Goal: Browse casually: Explore the website without a specific task or goal

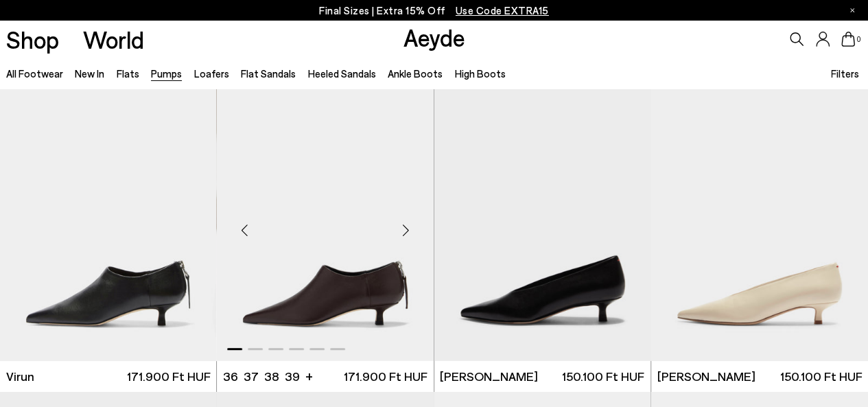
click at [363, 312] on img "1 / 6" at bounding box center [325, 224] width 217 height 272
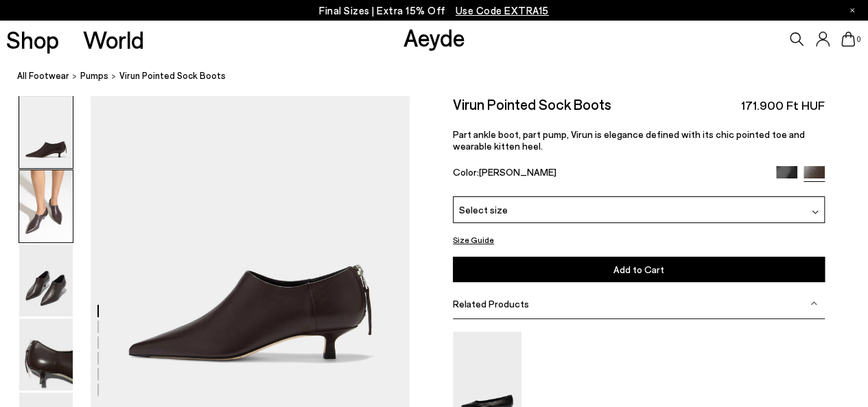
click at [56, 214] on img at bounding box center [46, 206] width 54 height 72
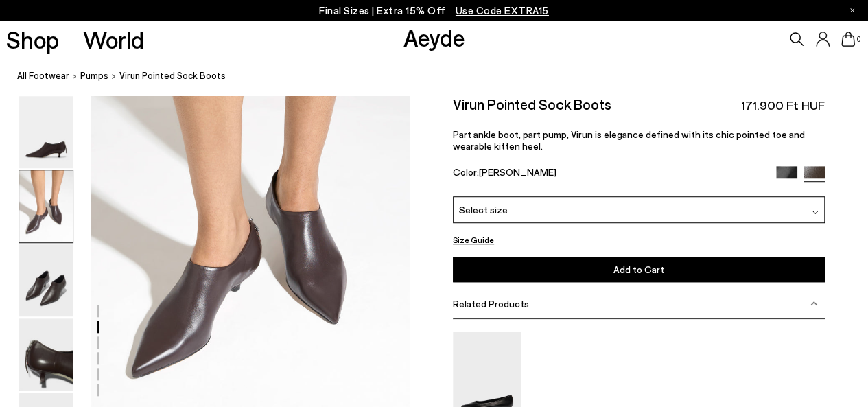
scroll to position [443, 0]
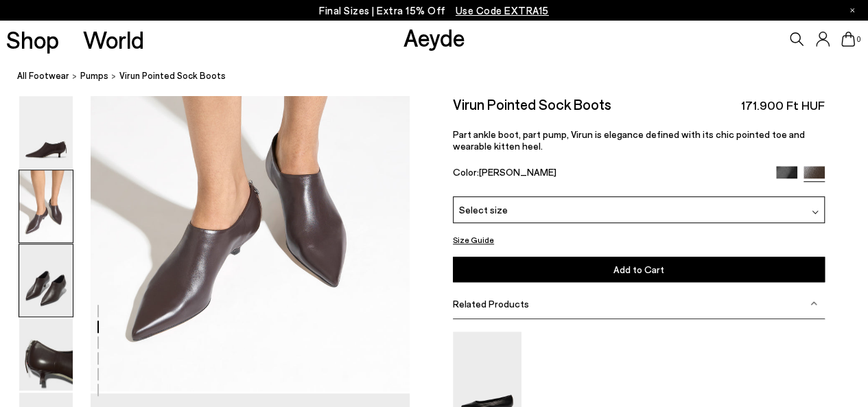
click at [51, 292] on img at bounding box center [46, 280] width 54 height 72
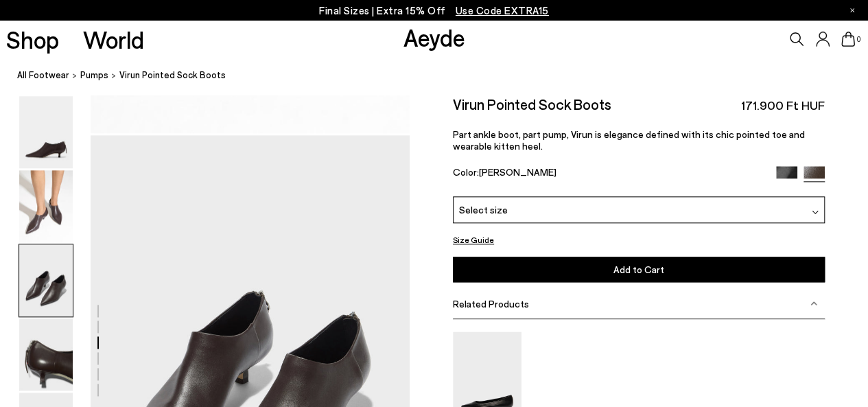
scroll to position [742, 0]
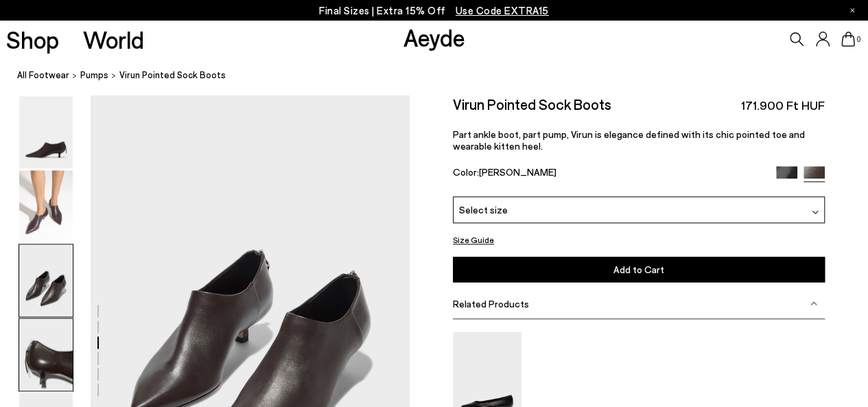
click at [58, 355] on img at bounding box center [46, 354] width 54 height 72
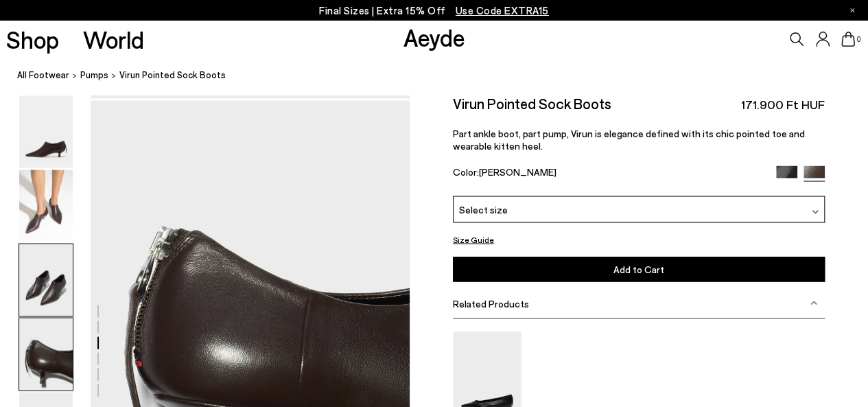
scroll to position [1169, 0]
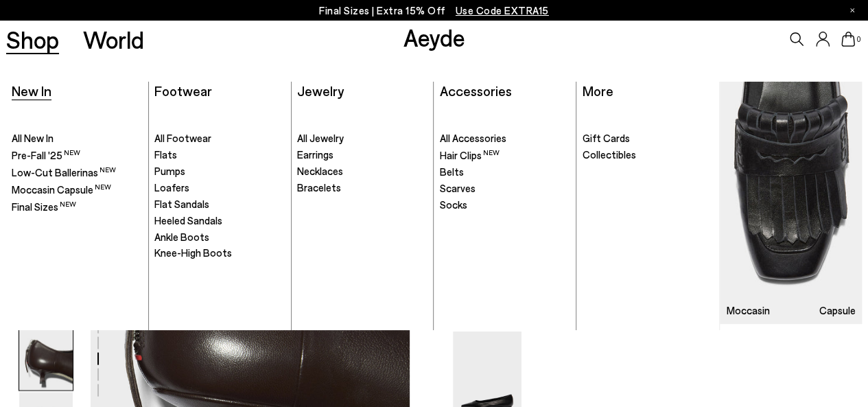
click at [32, 88] on span "New In" at bounding box center [32, 90] width 40 height 16
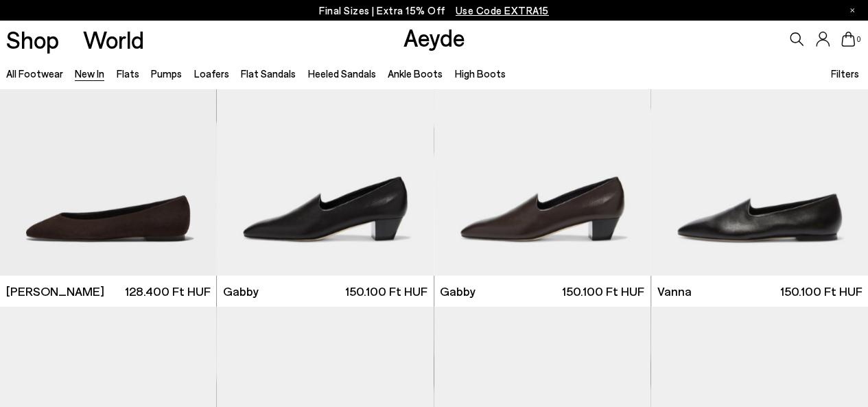
scroll to position [1626, 0]
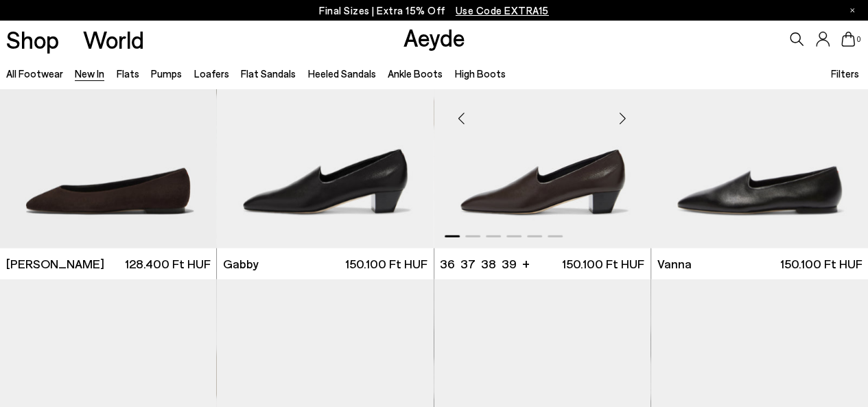
click at [619, 115] on div "Next slide" at bounding box center [622, 117] width 41 height 41
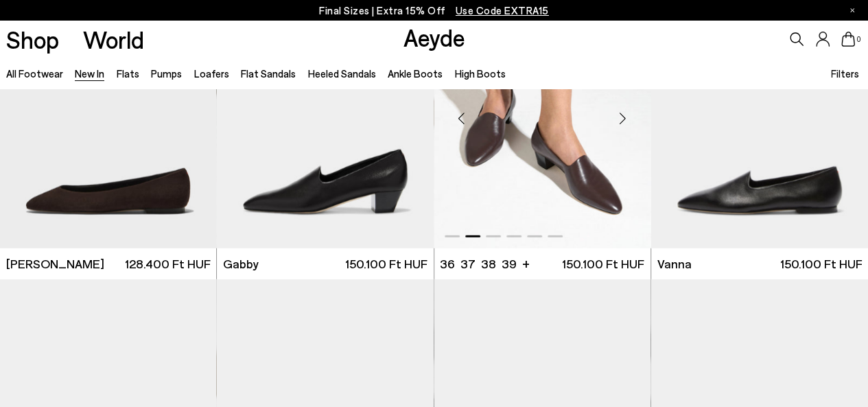
click at [619, 115] on div "Next slide" at bounding box center [622, 117] width 41 height 41
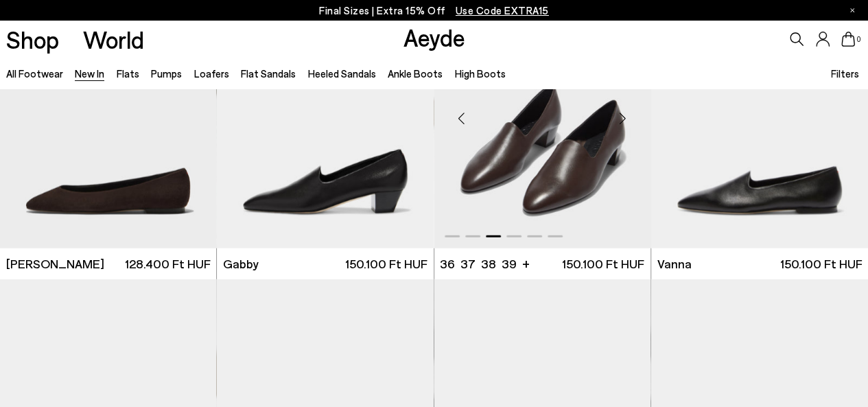
click at [619, 115] on div "Next slide" at bounding box center [622, 117] width 41 height 41
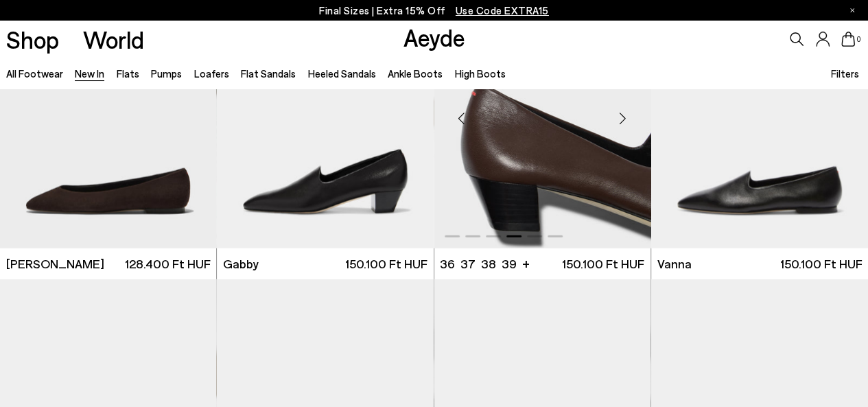
click at [619, 115] on div "Next slide" at bounding box center [622, 117] width 41 height 41
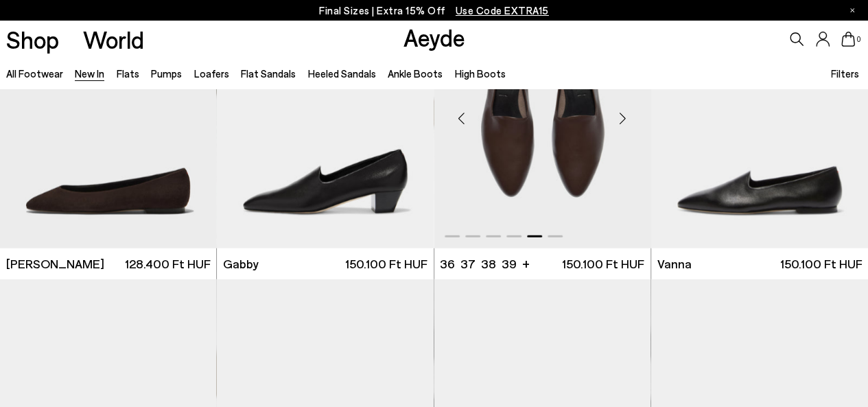
click at [619, 115] on div "Next slide" at bounding box center [622, 117] width 41 height 41
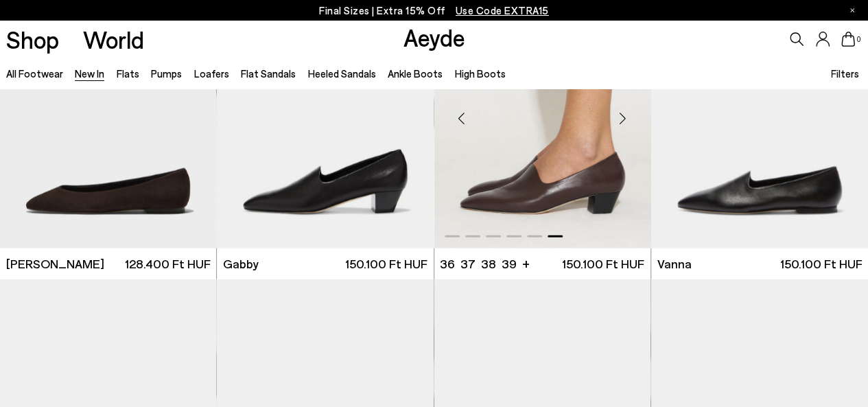
click at [619, 115] on div "Next slide" at bounding box center [622, 117] width 41 height 41
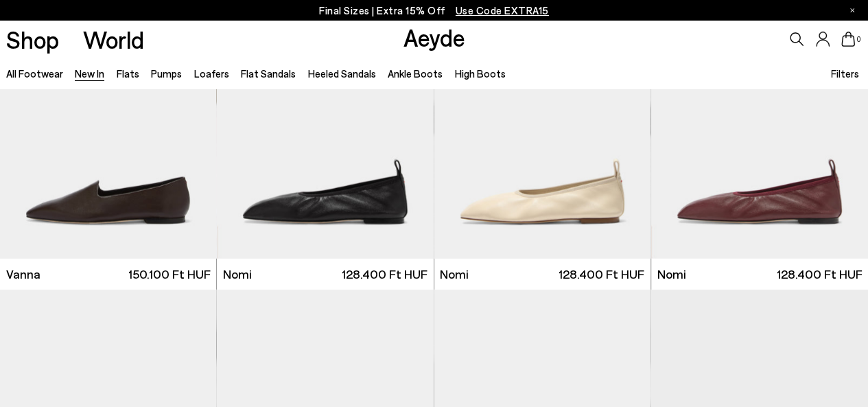
scroll to position [1947, 0]
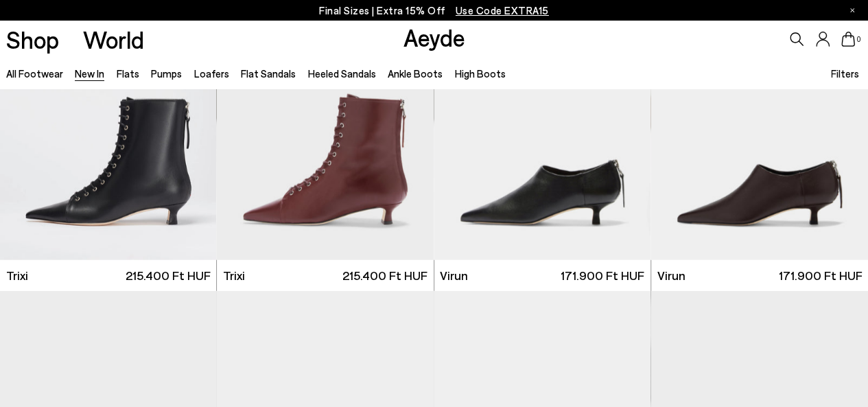
scroll to position [4395, 0]
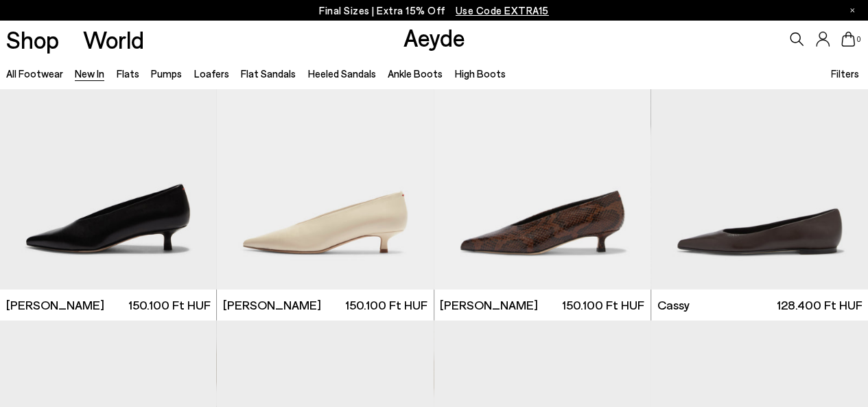
scroll to position [4669, 0]
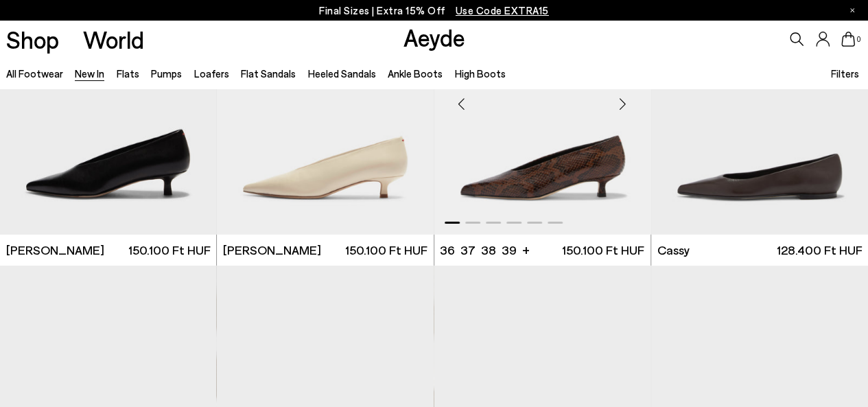
click at [624, 105] on div "Next slide" at bounding box center [622, 104] width 41 height 41
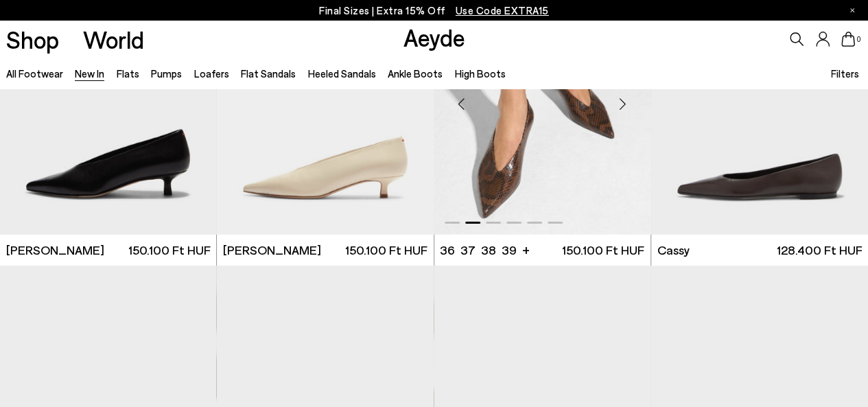
click at [624, 105] on div "Next slide" at bounding box center [622, 104] width 41 height 41
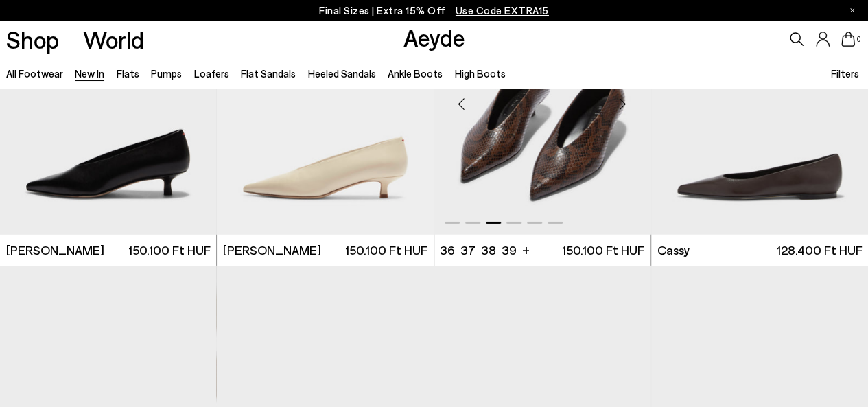
click at [624, 105] on div "Next slide" at bounding box center [622, 104] width 41 height 41
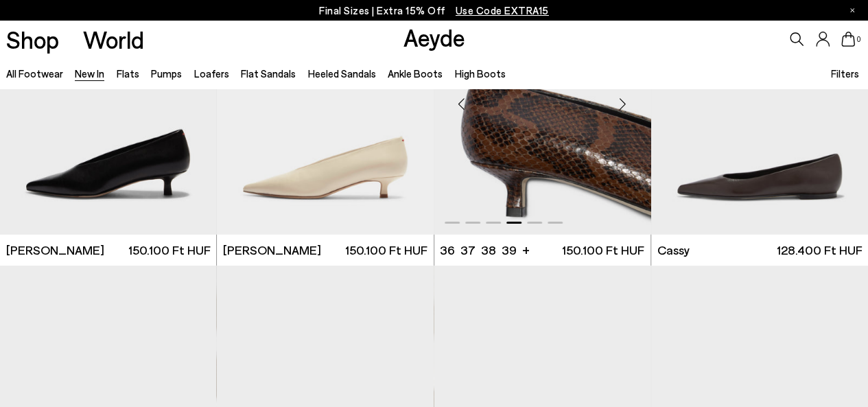
click at [624, 105] on div "Next slide" at bounding box center [622, 104] width 41 height 41
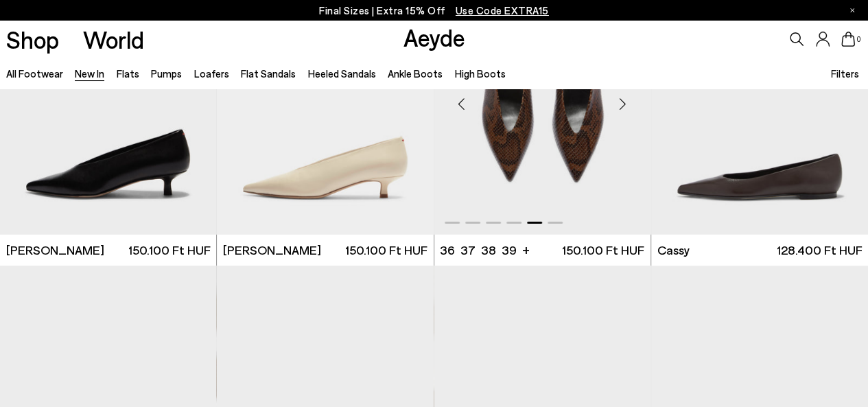
click at [624, 105] on div "Next slide" at bounding box center [622, 104] width 41 height 41
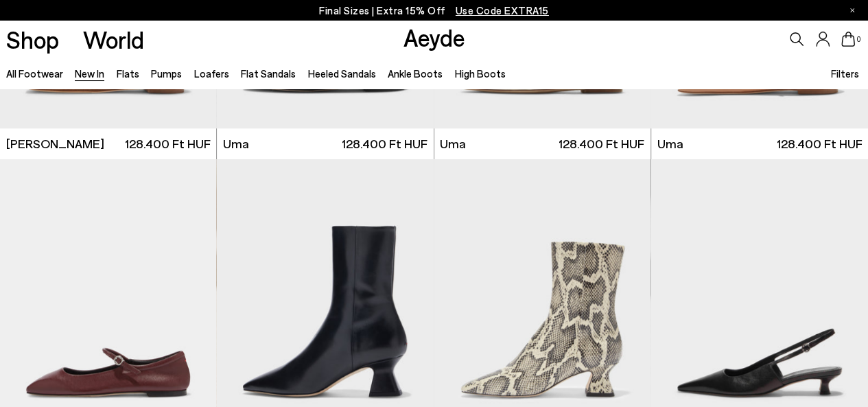
scroll to position [5811, 0]
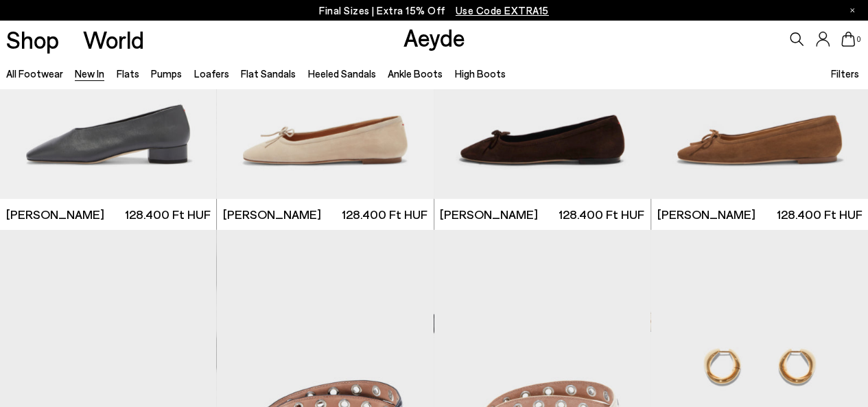
scroll to position [7146, 0]
